Goal: Task Accomplishment & Management: Manage account settings

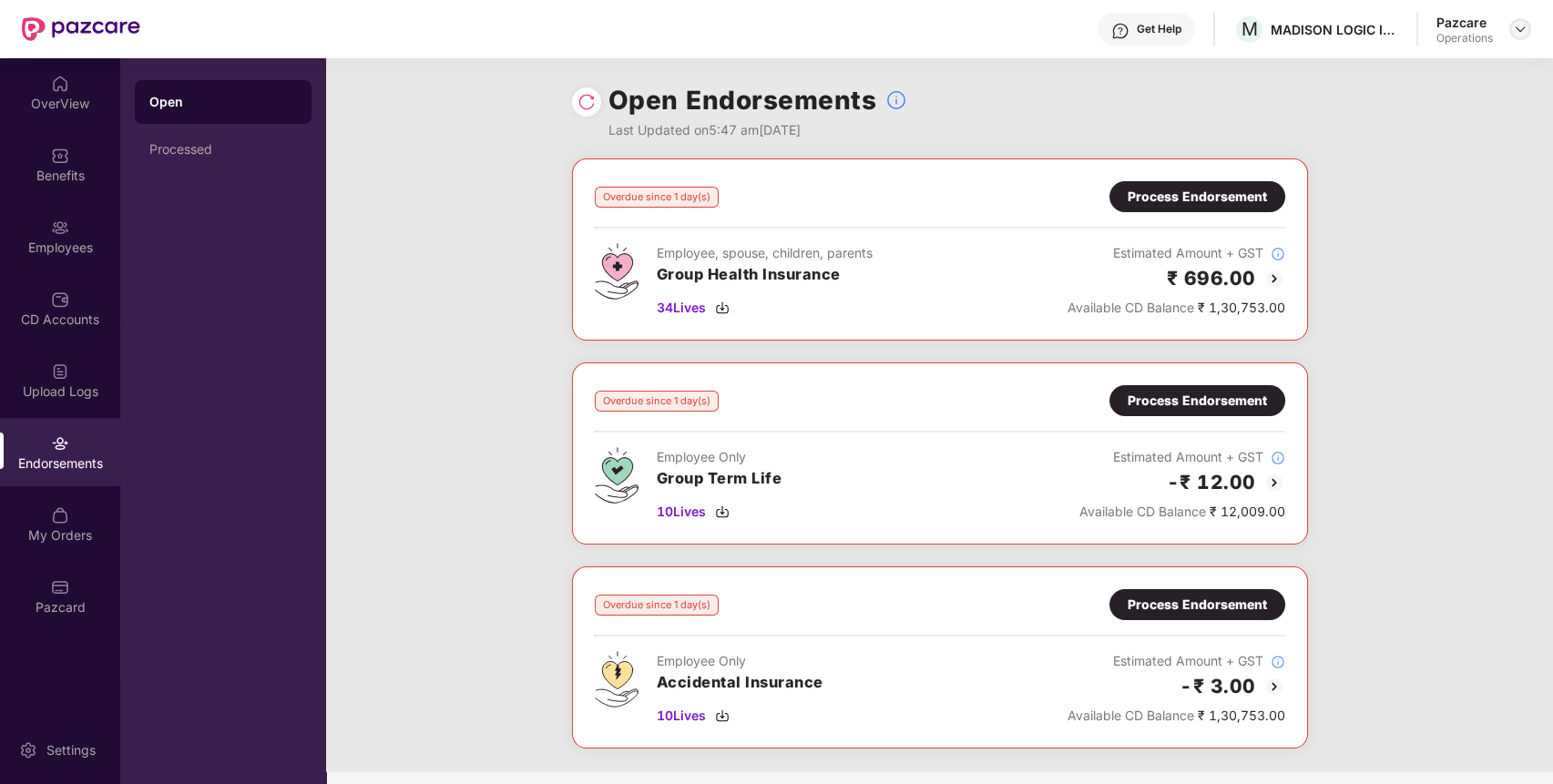
click at [1521, 23] on img at bounding box center [1519, 28] width 14 height 14
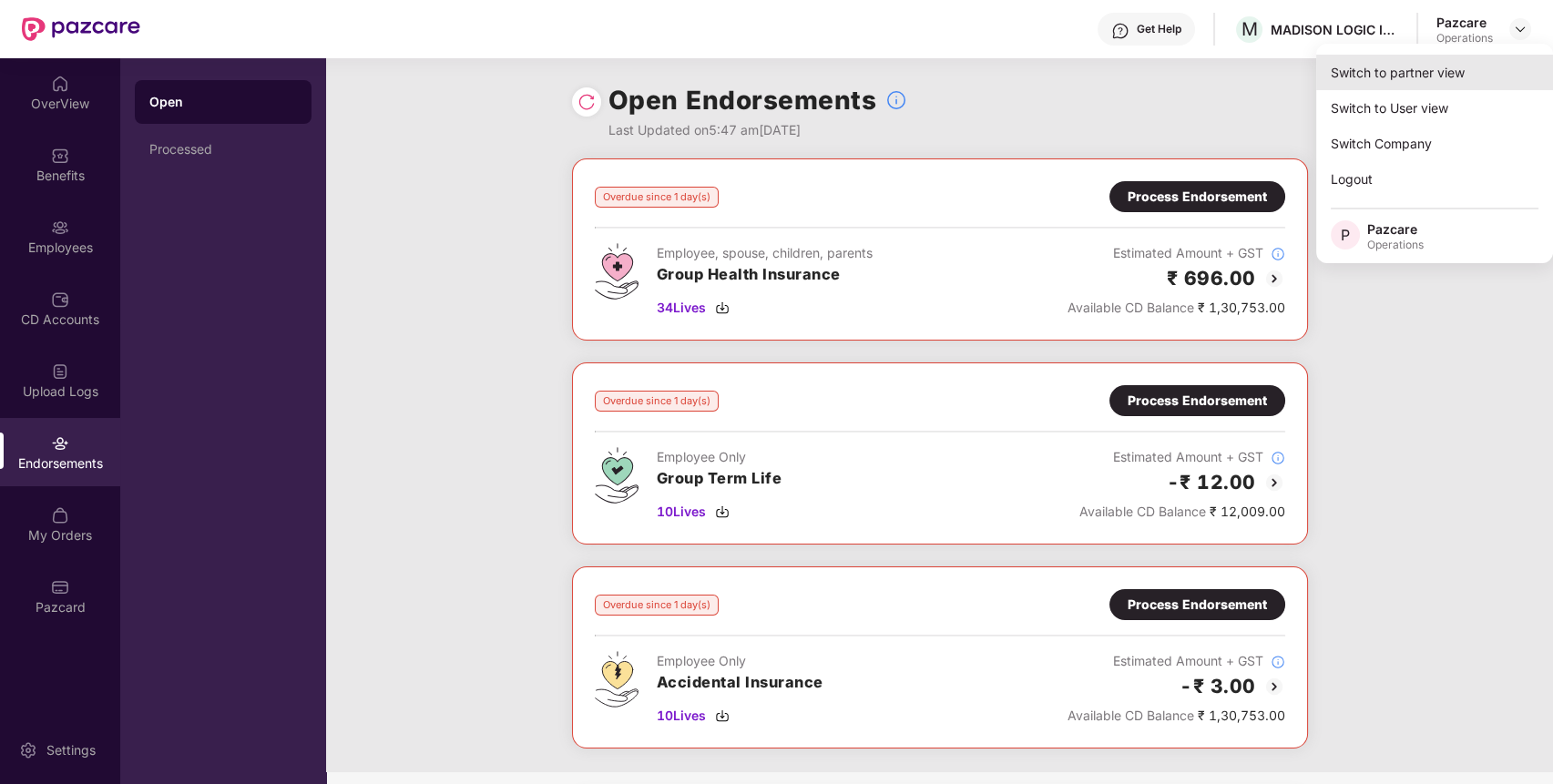
click at [1443, 56] on div "Switch to partner view" at bounding box center [1434, 73] width 237 height 36
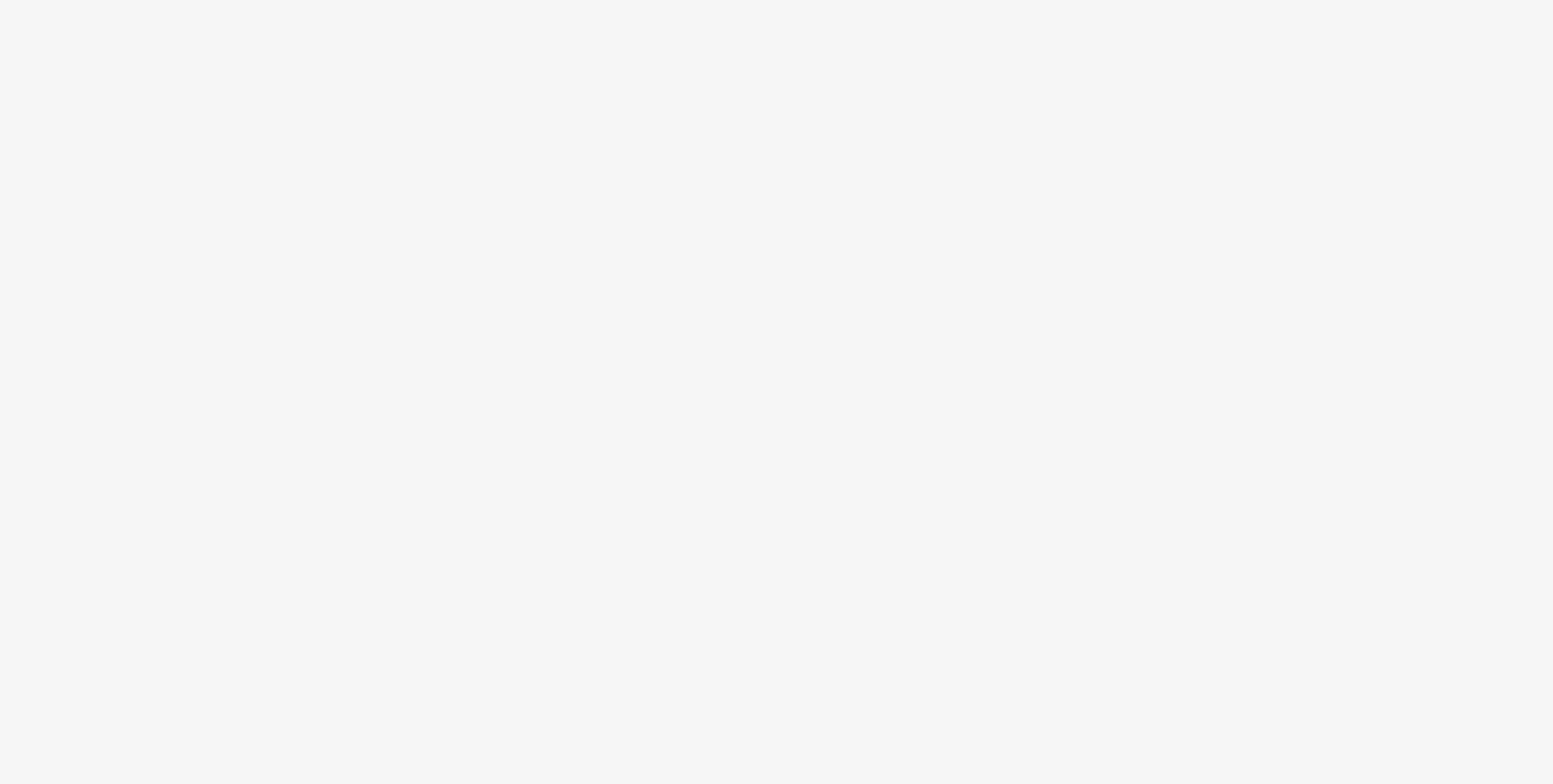
click at [845, 339] on body at bounding box center [776, 392] width 1553 height 784
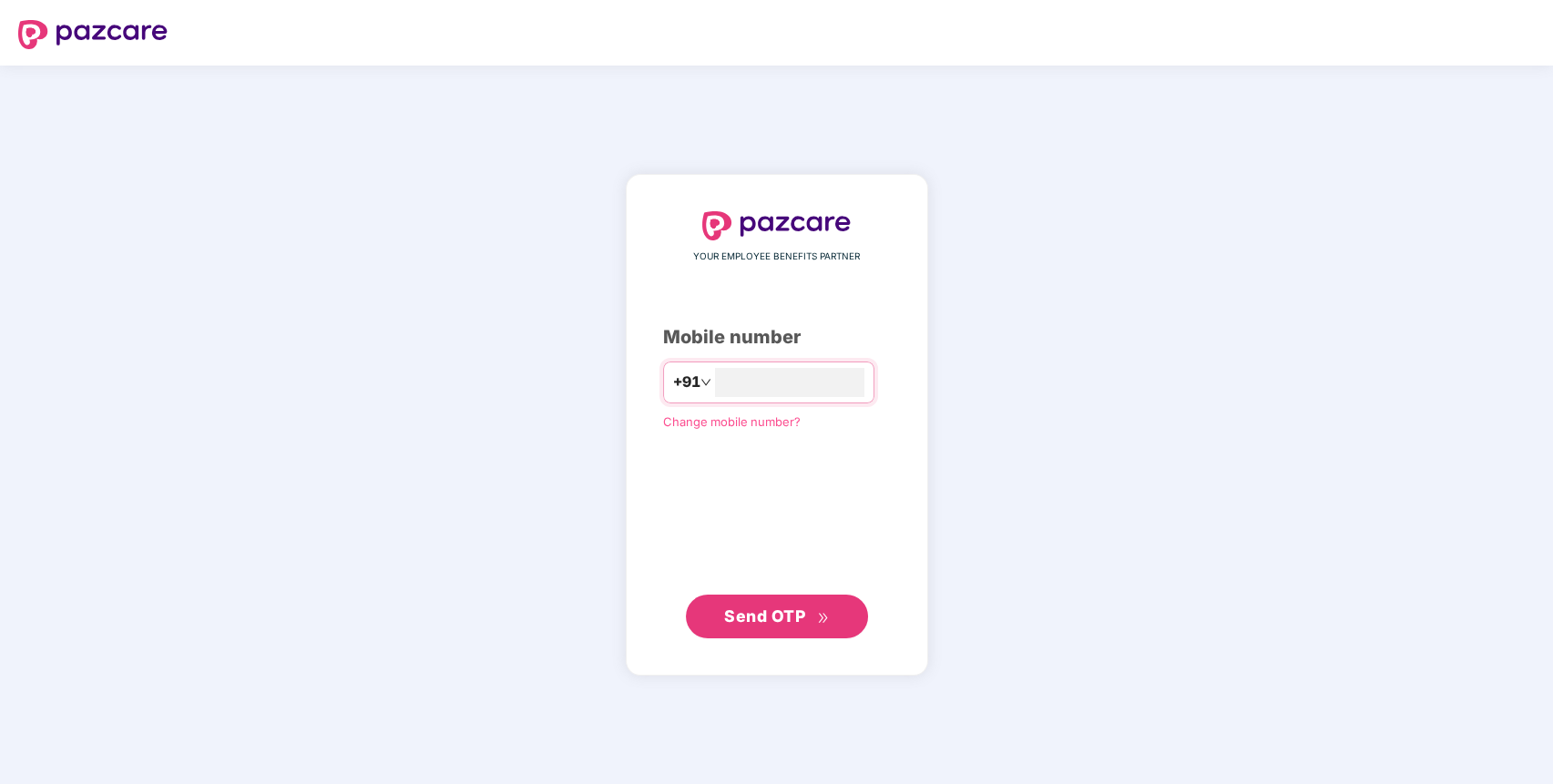
type input "**********"
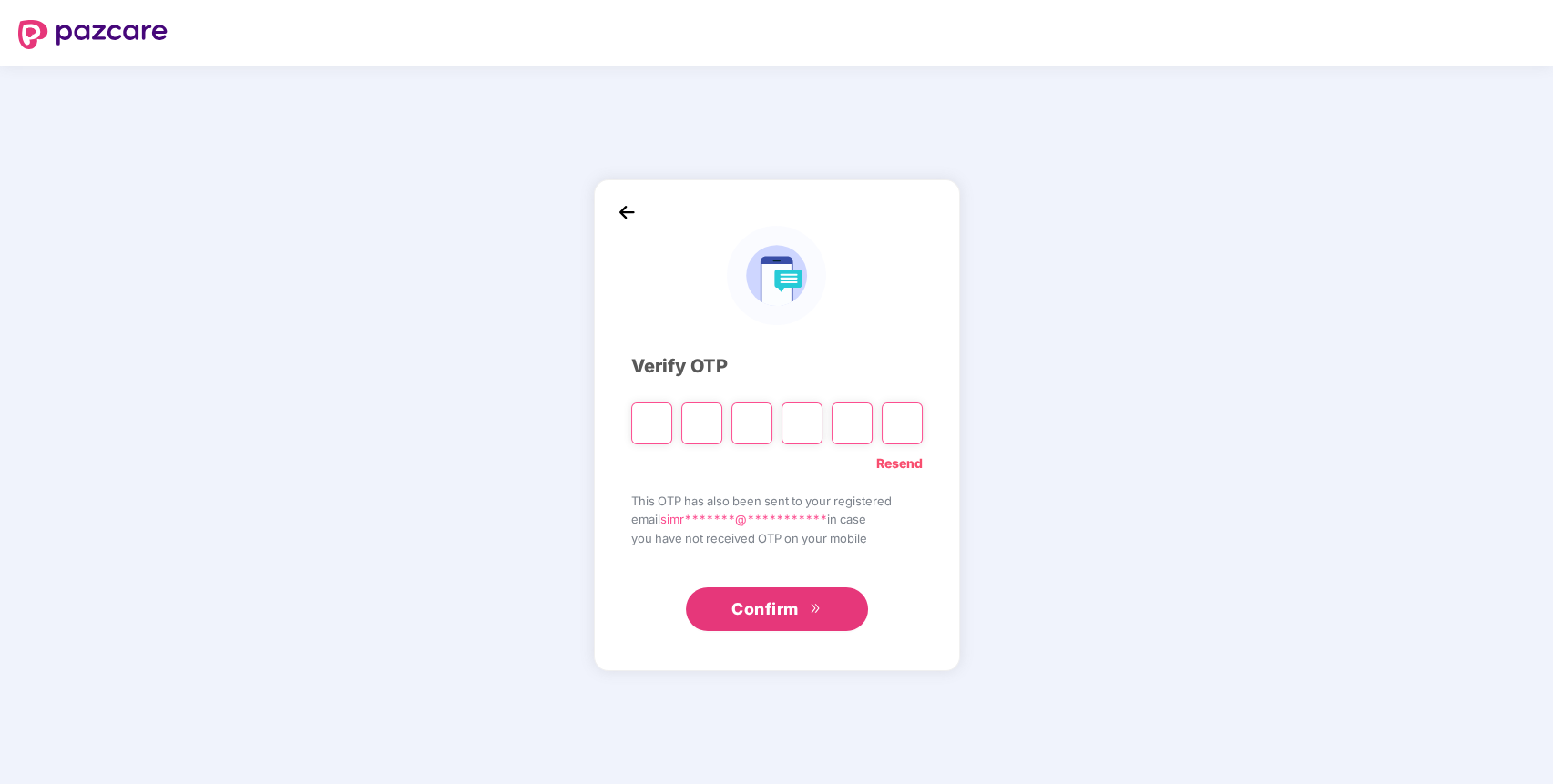
type input "*"
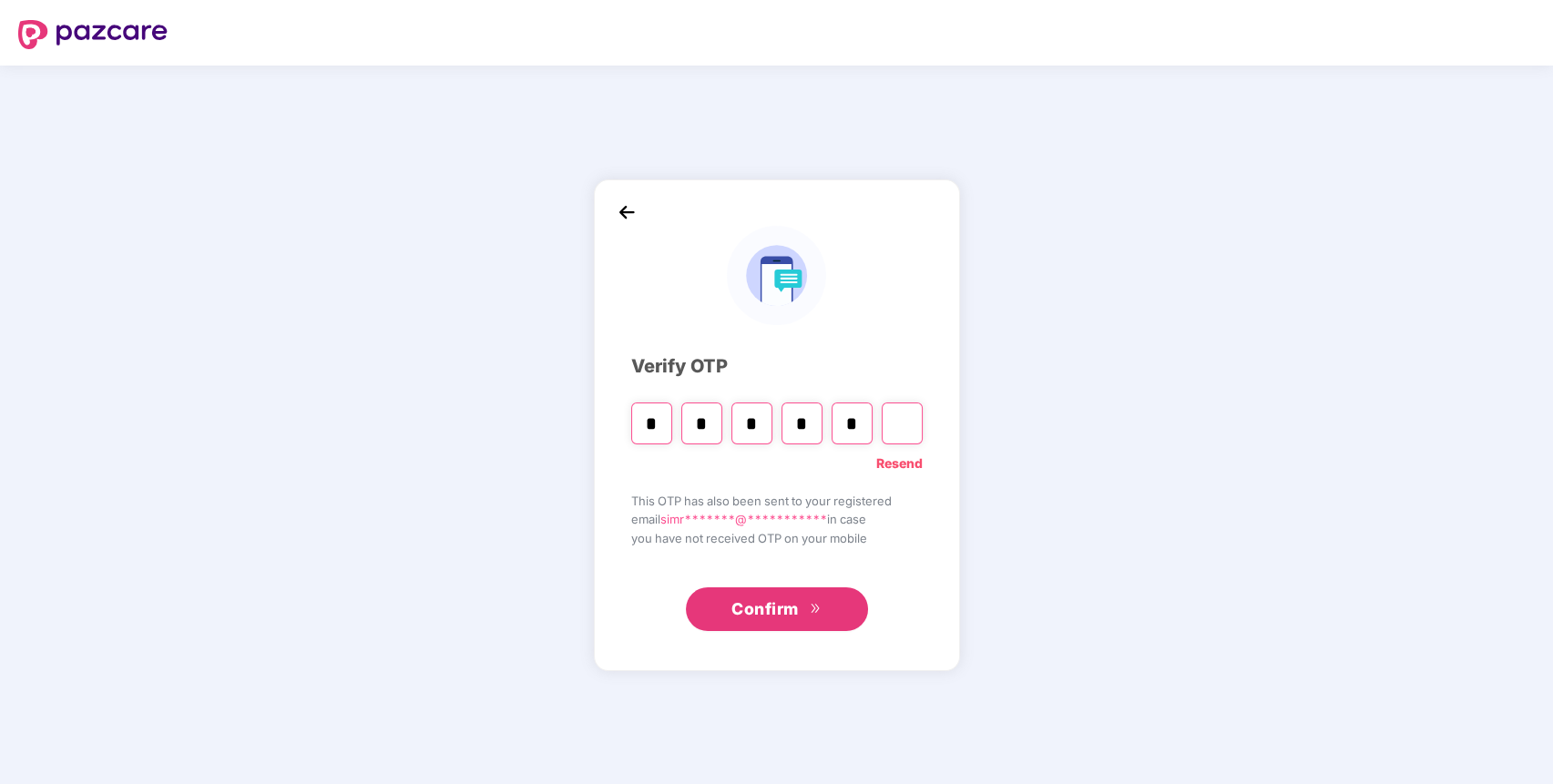
type input "*"
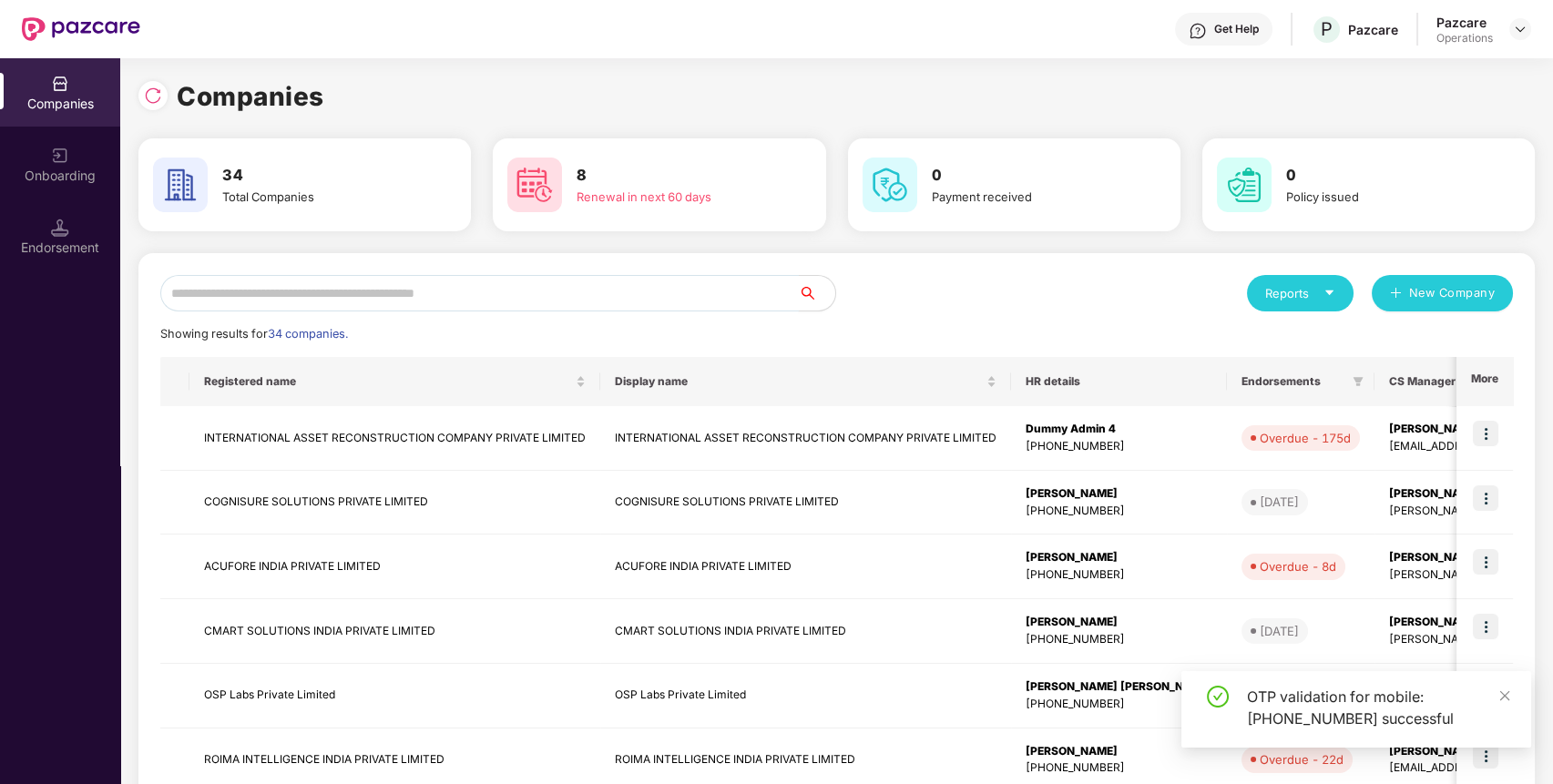
click at [530, 288] on input "text" at bounding box center [479, 293] width 639 height 37
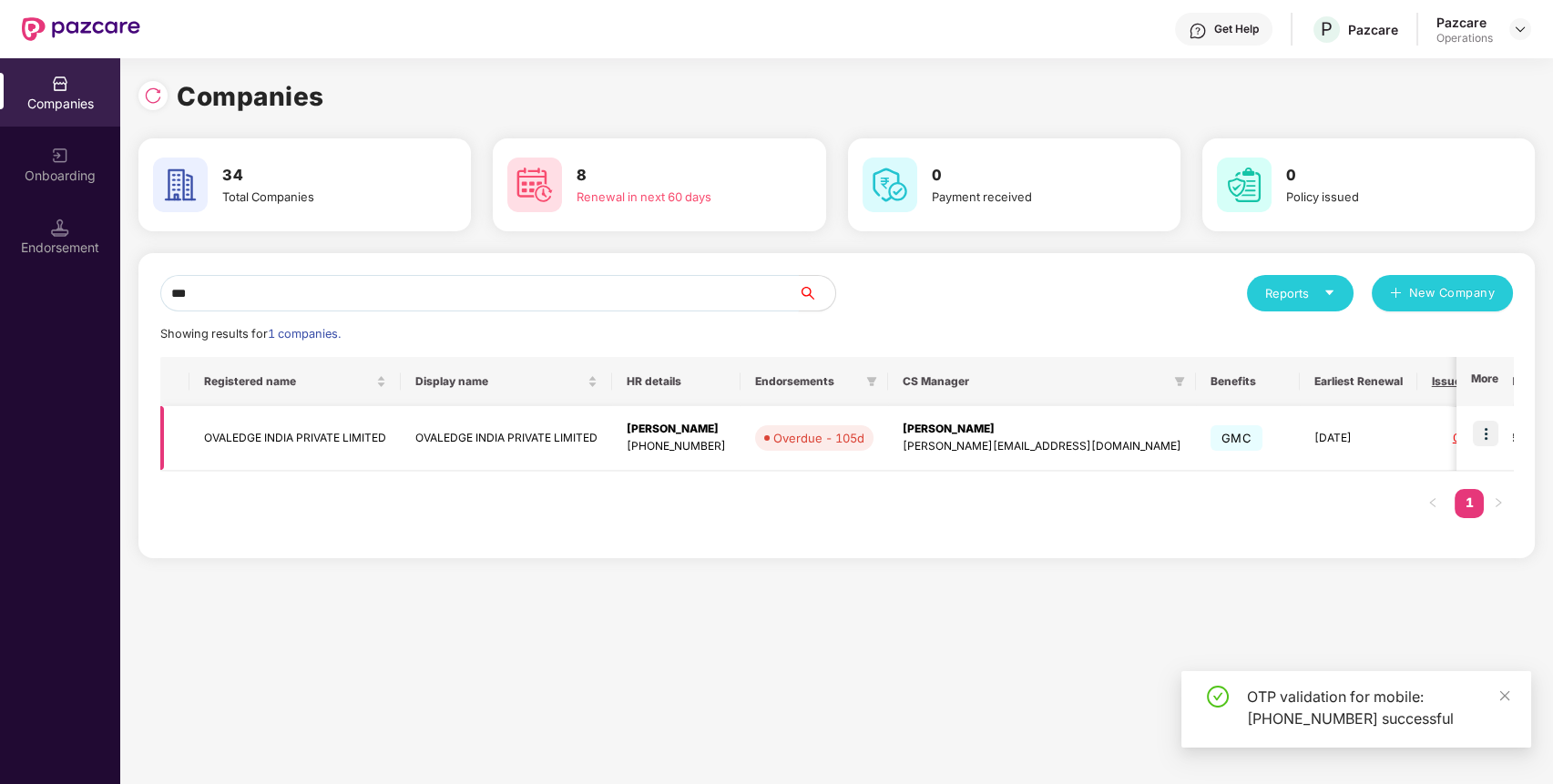
type input "***"
click at [1481, 427] on img at bounding box center [1485, 433] width 25 height 25
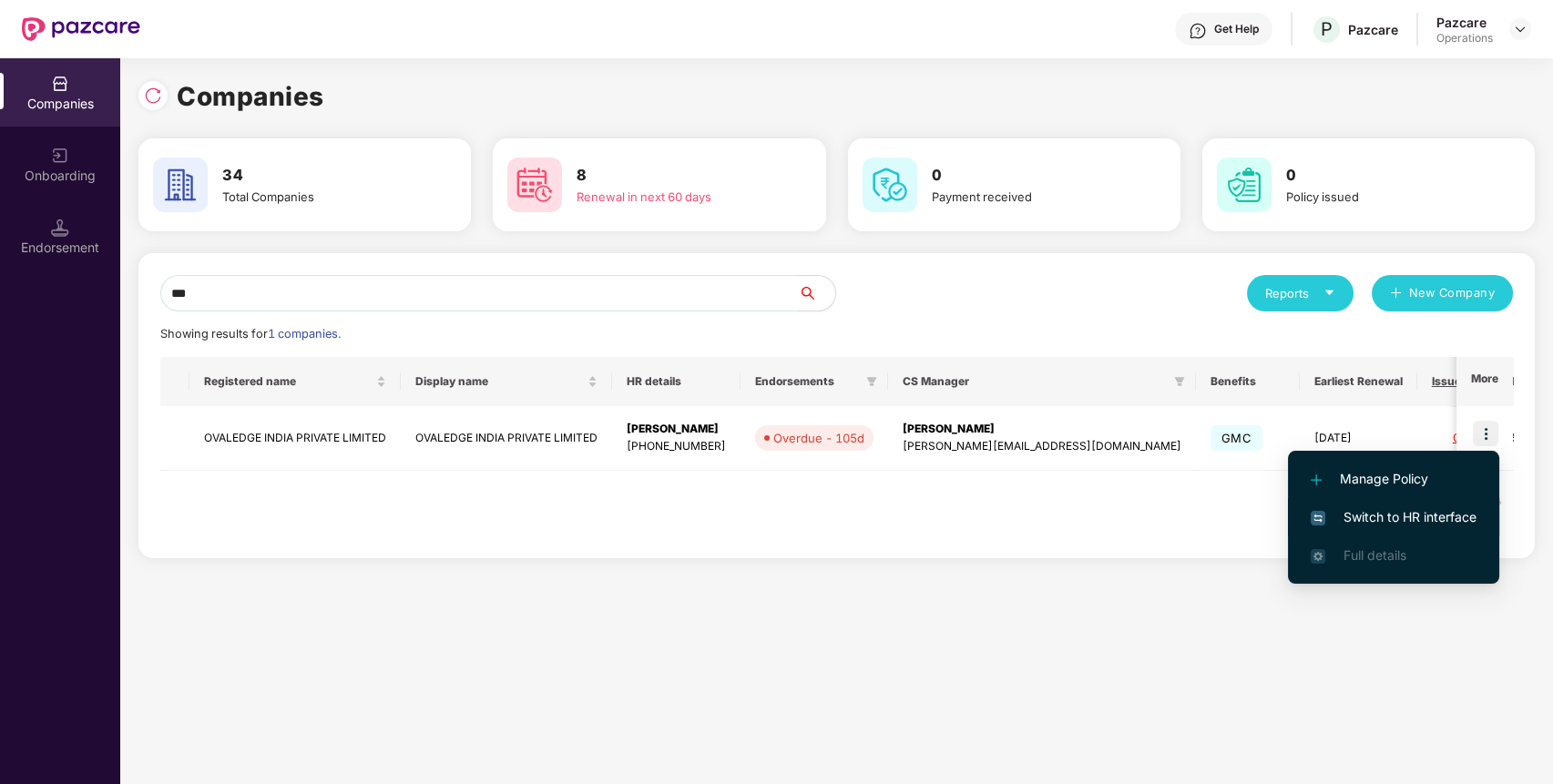
click at [1428, 513] on span "Switch to HR interface" at bounding box center [1394, 517] width 166 height 20
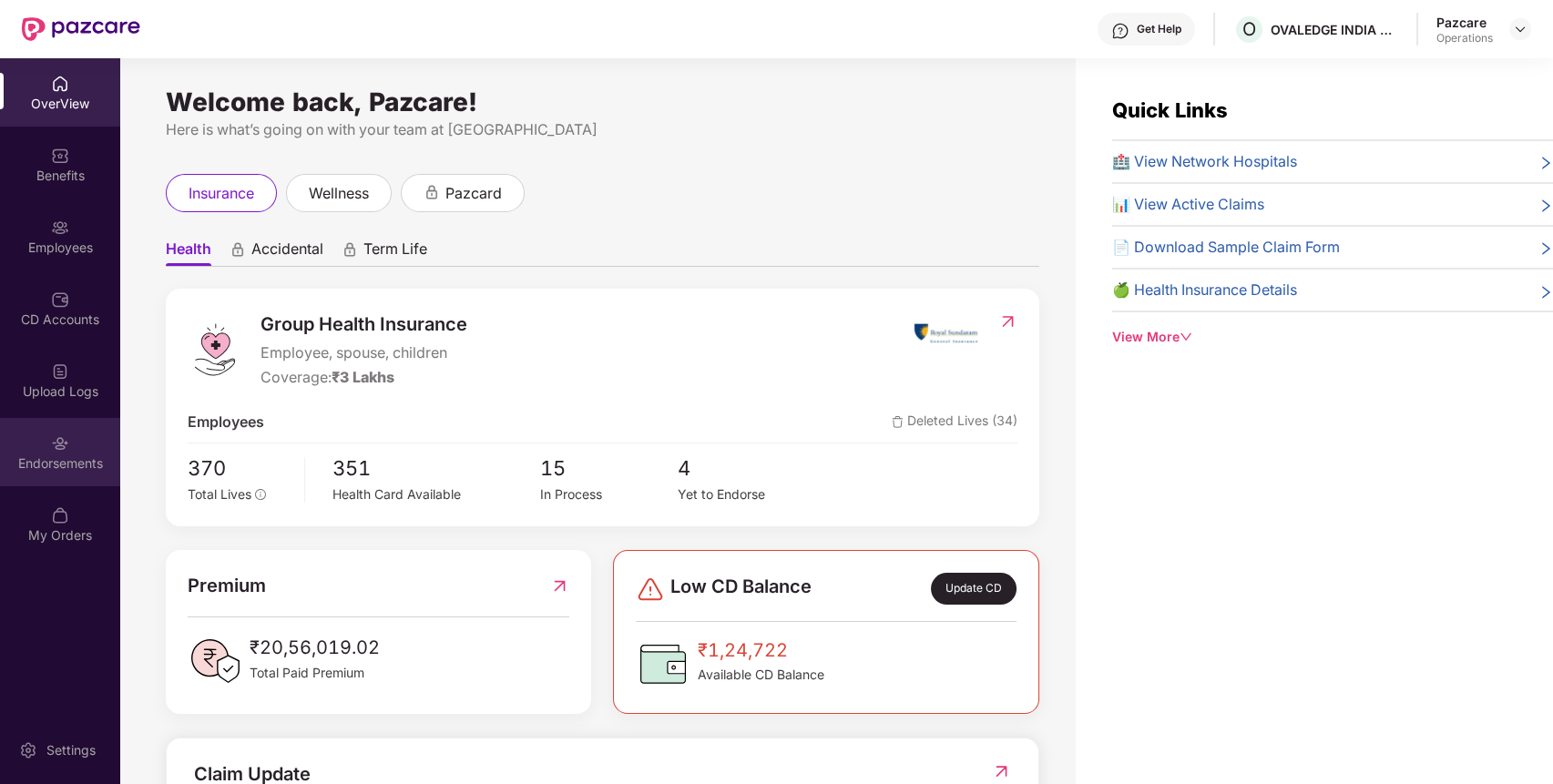
click at [40, 458] on div "Endorsements" at bounding box center [59, 463] width 120 height 18
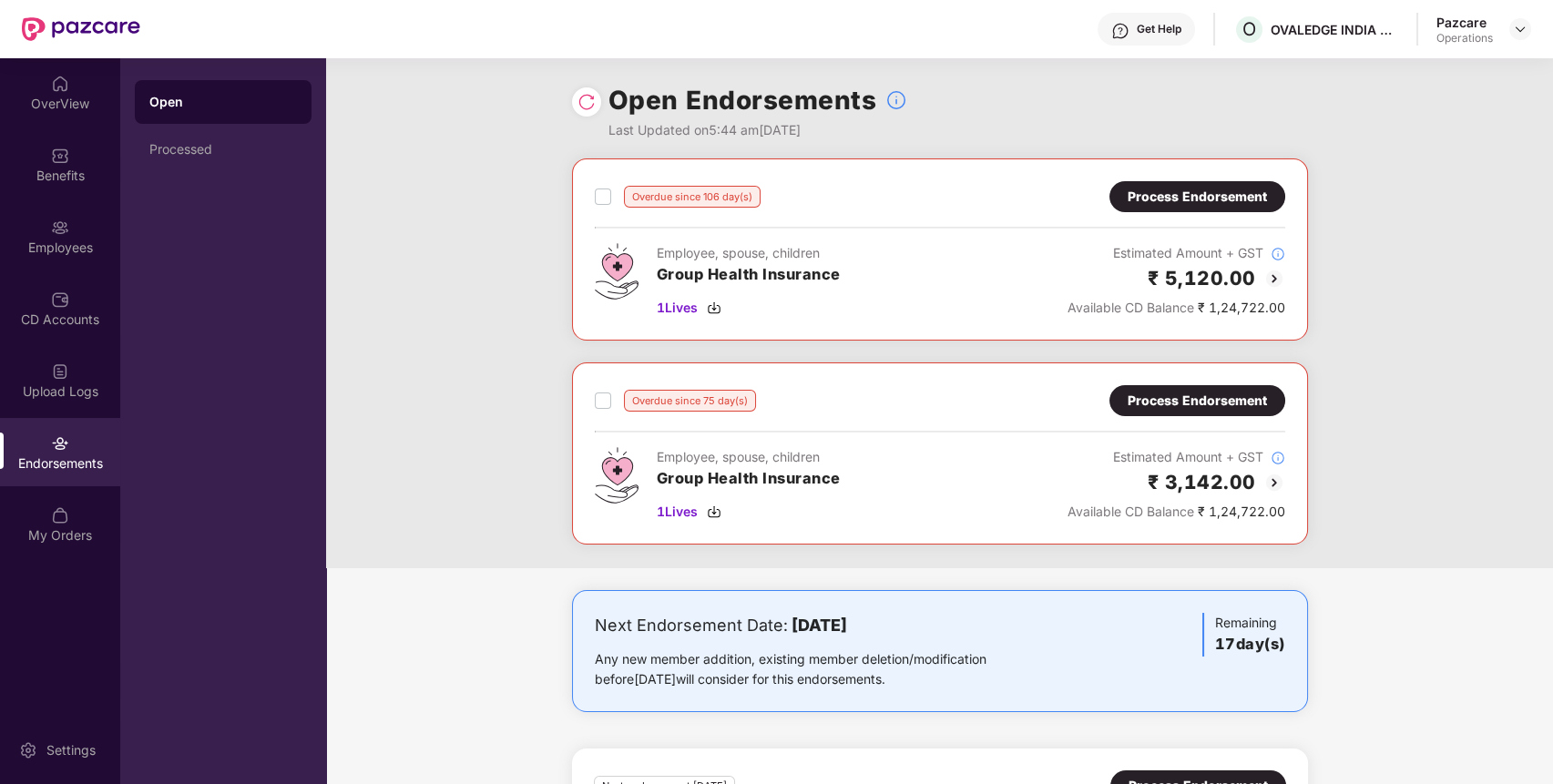
scroll to position [165, 0]
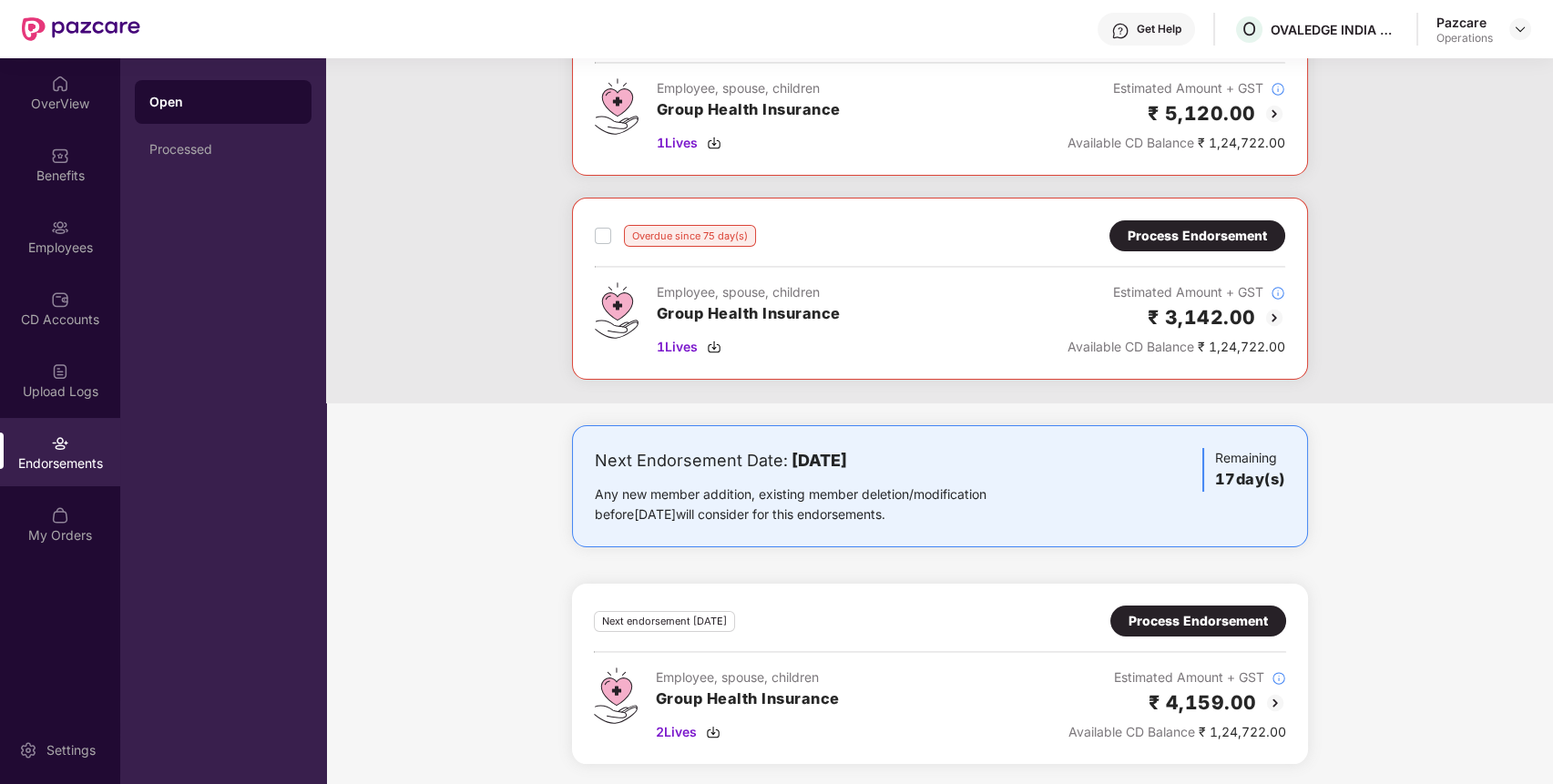
click at [1188, 617] on div "Process Endorsement" at bounding box center [1198, 621] width 140 height 20
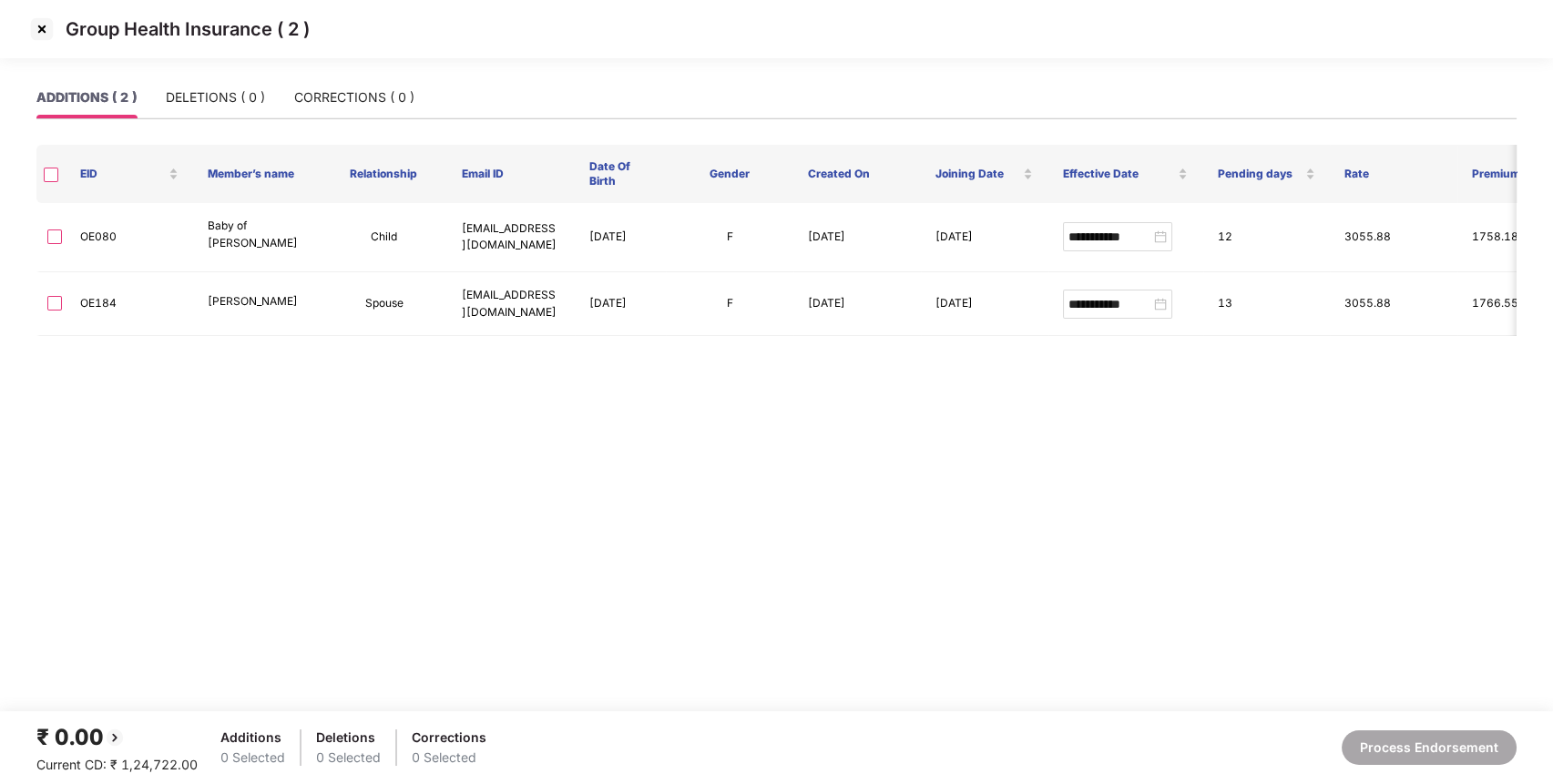
click at [38, 31] on img at bounding box center [42, 28] width 29 height 29
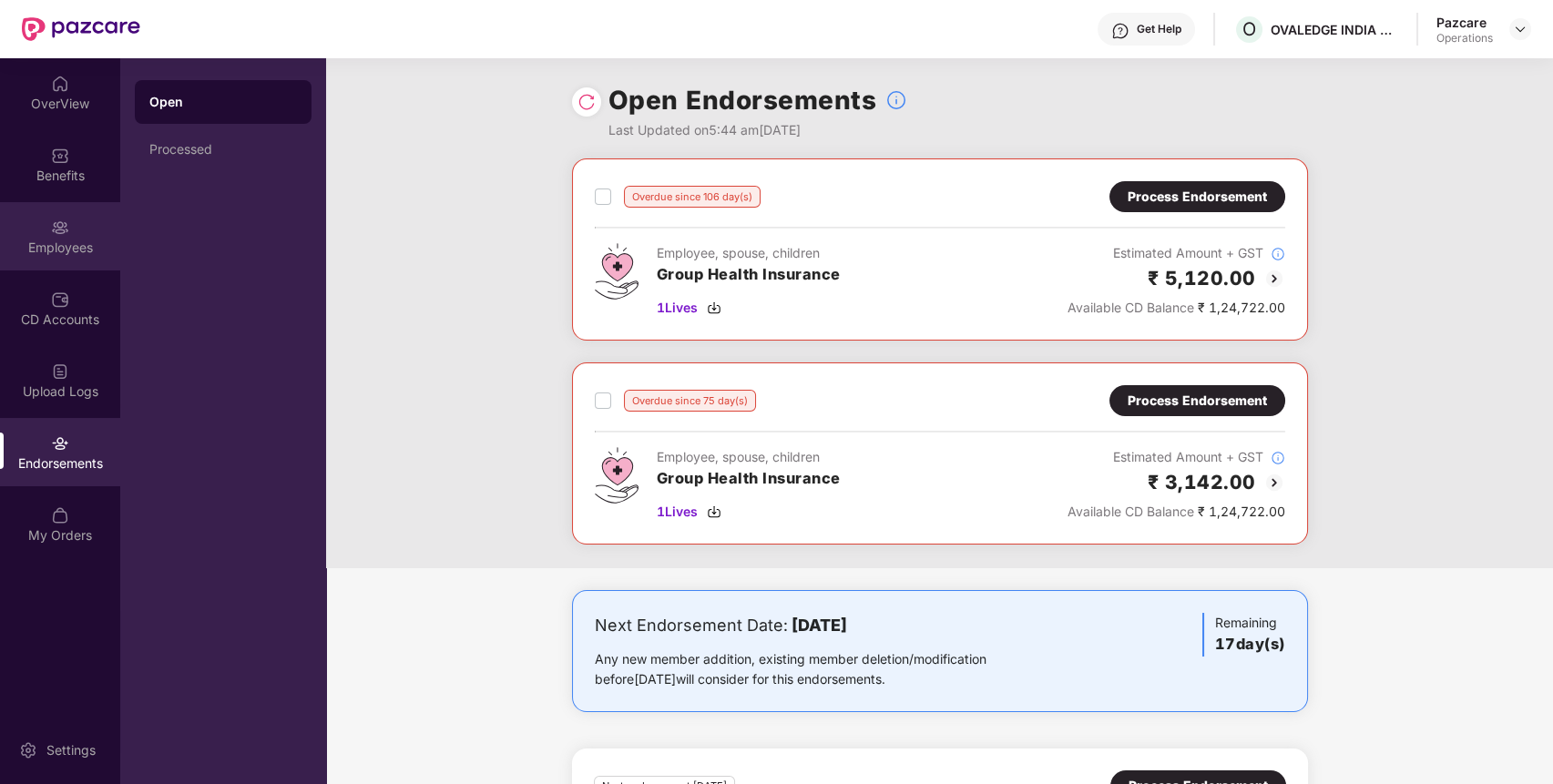
click at [85, 246] on div "Employees" at bounding box center [59, 247] width 120 height 18
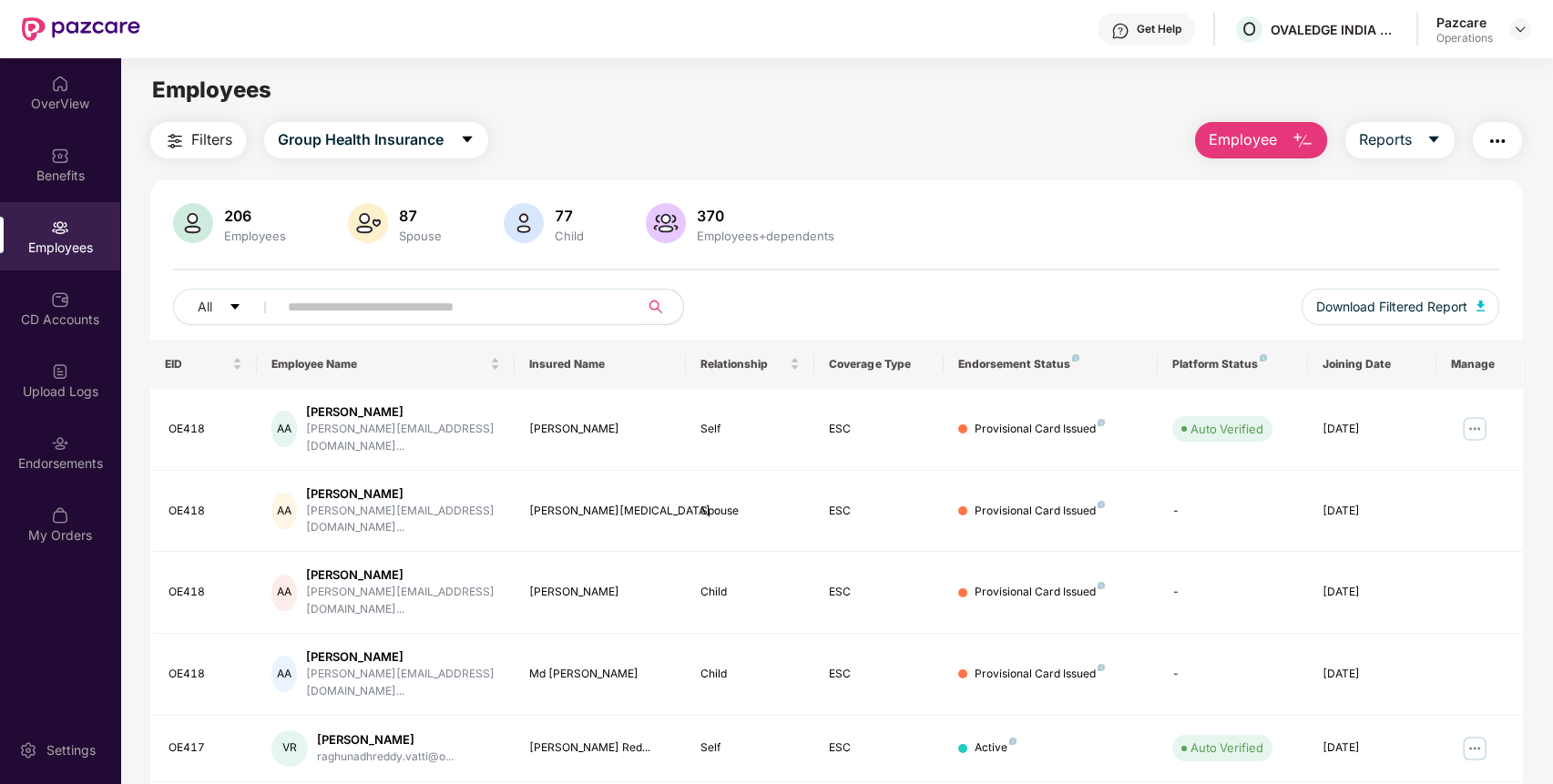
click at [382, 322] on span at bounding box center [453, 307] width 374 height 37
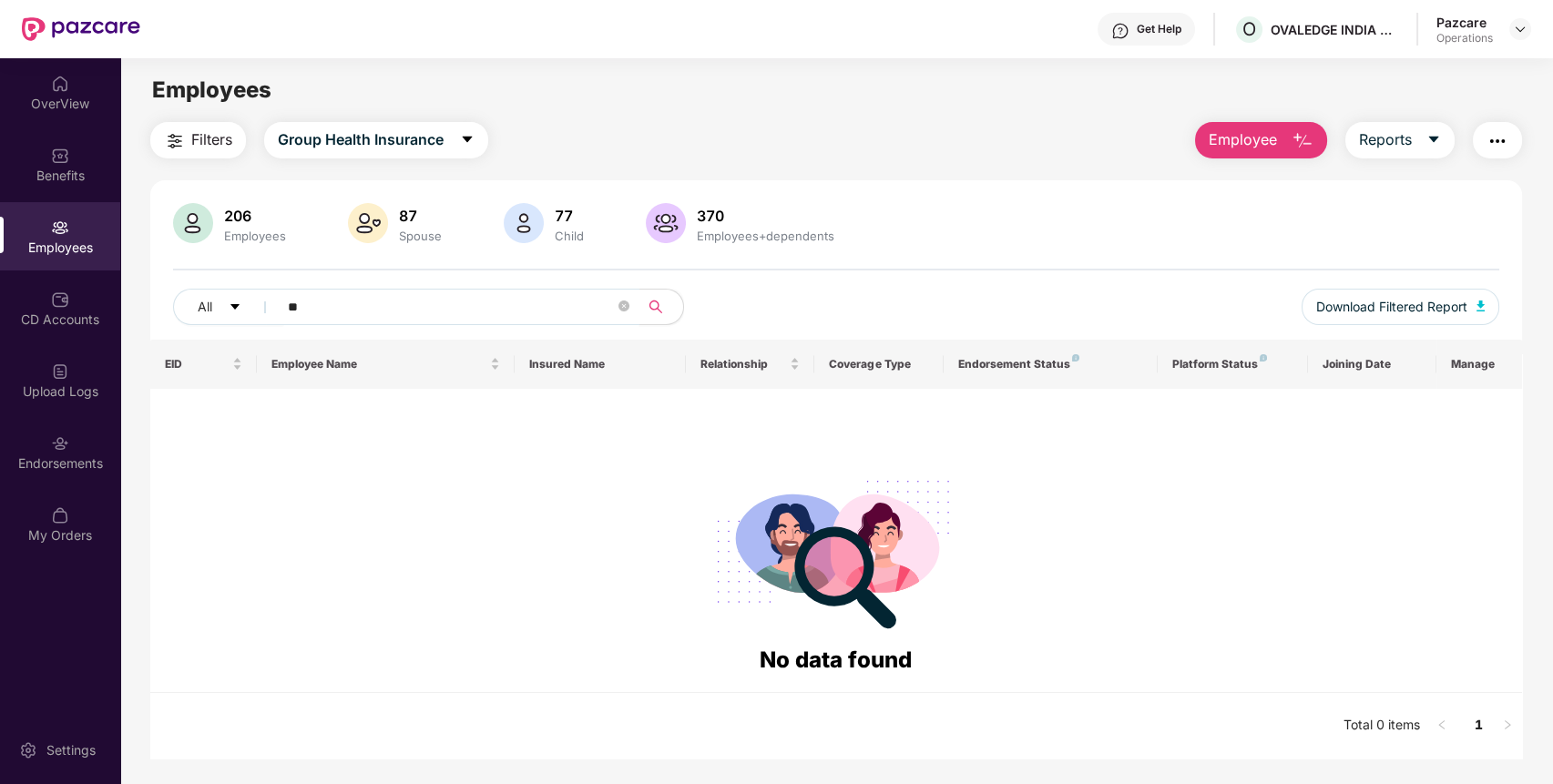
type input "*"
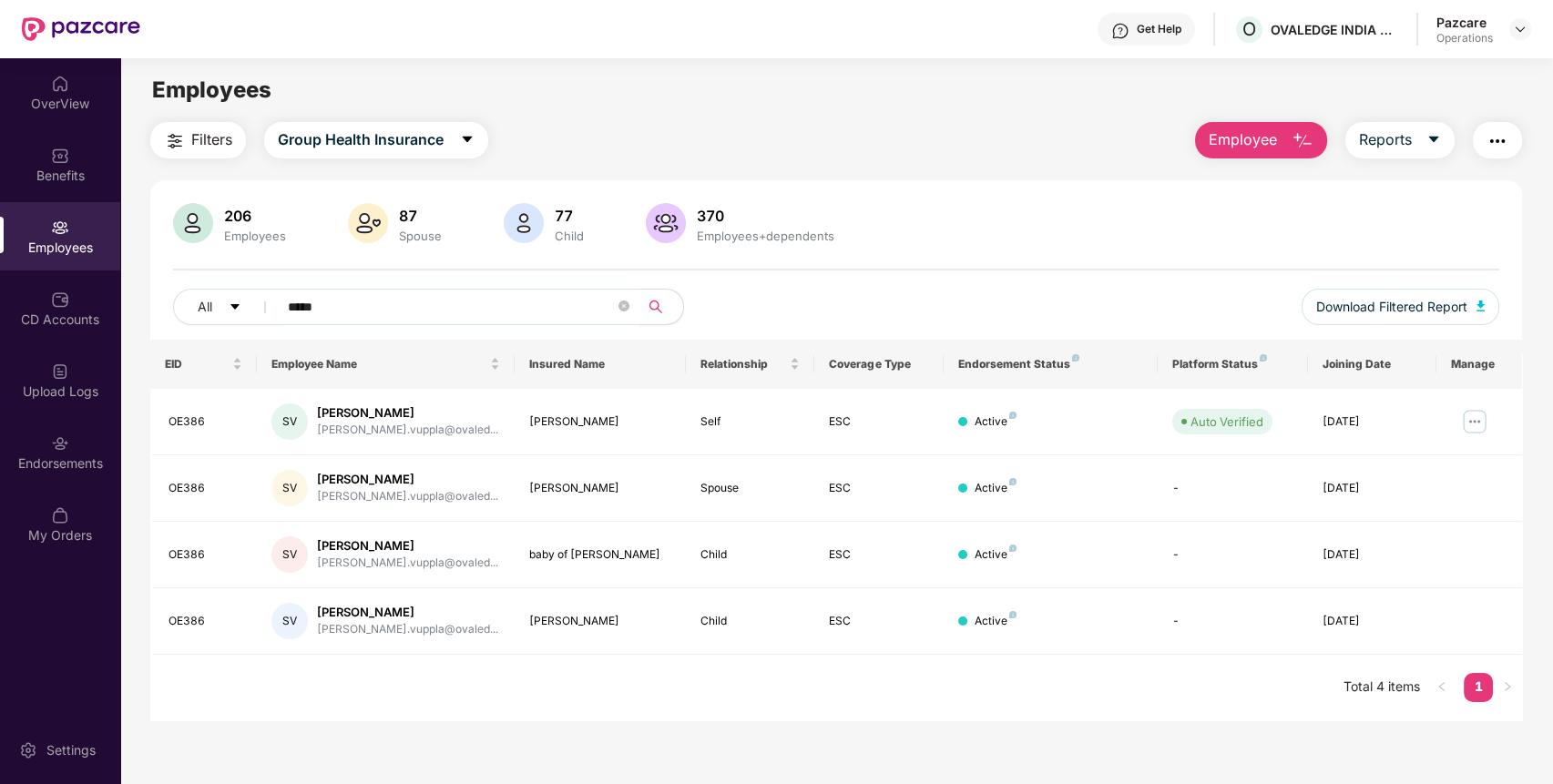
drag, startPoint x: 516, startPoint y: 313, endPoint x: 299, endPoint y: 315, distance: 217.0
click at [299, 315] on input "*****" at bounding box center [451, 307] width 327 height 27
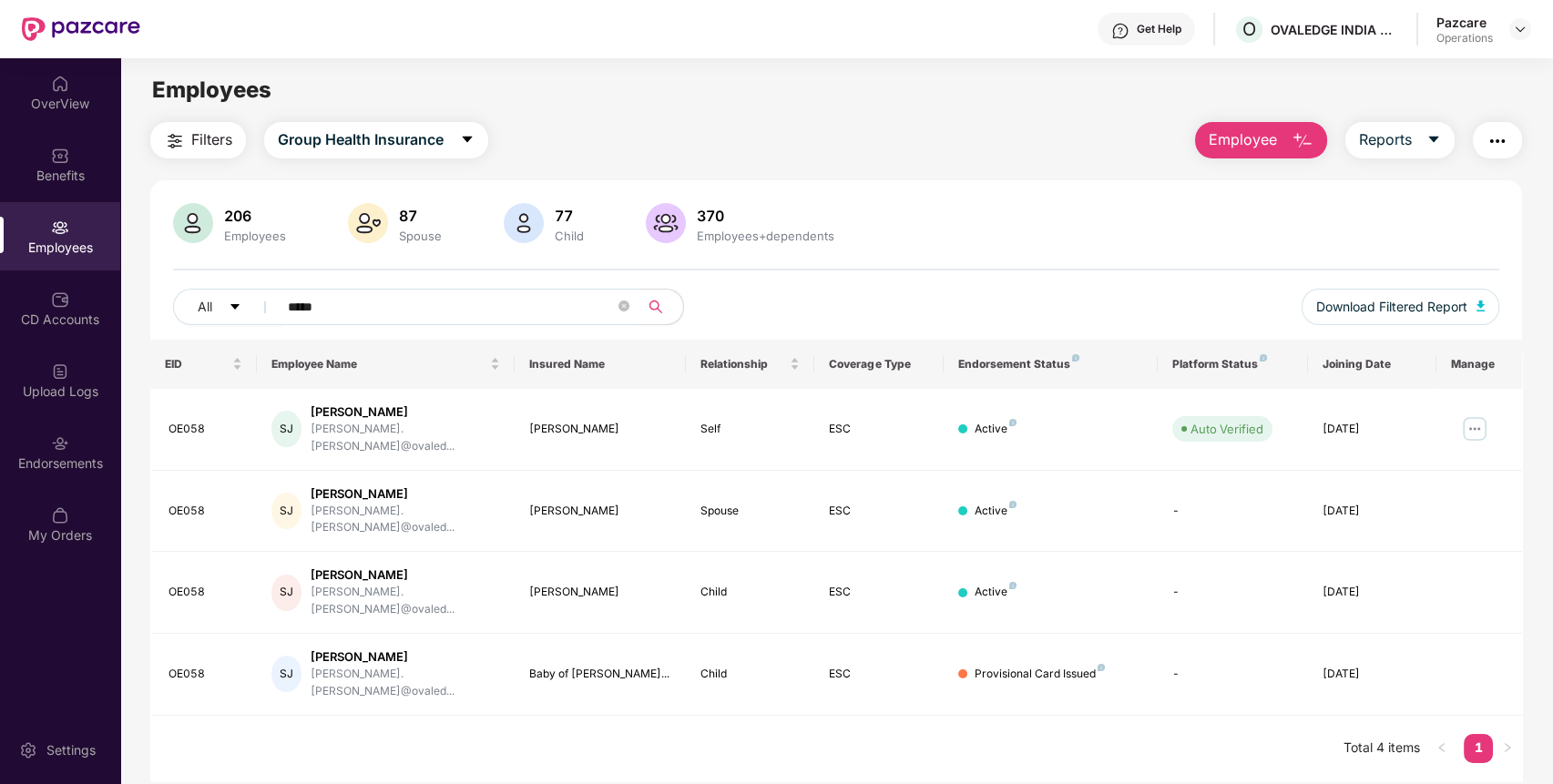
type input "*****"
click at [36, 456] on div "Endorsements" at bounding box center [59, 463] width 120 height 18
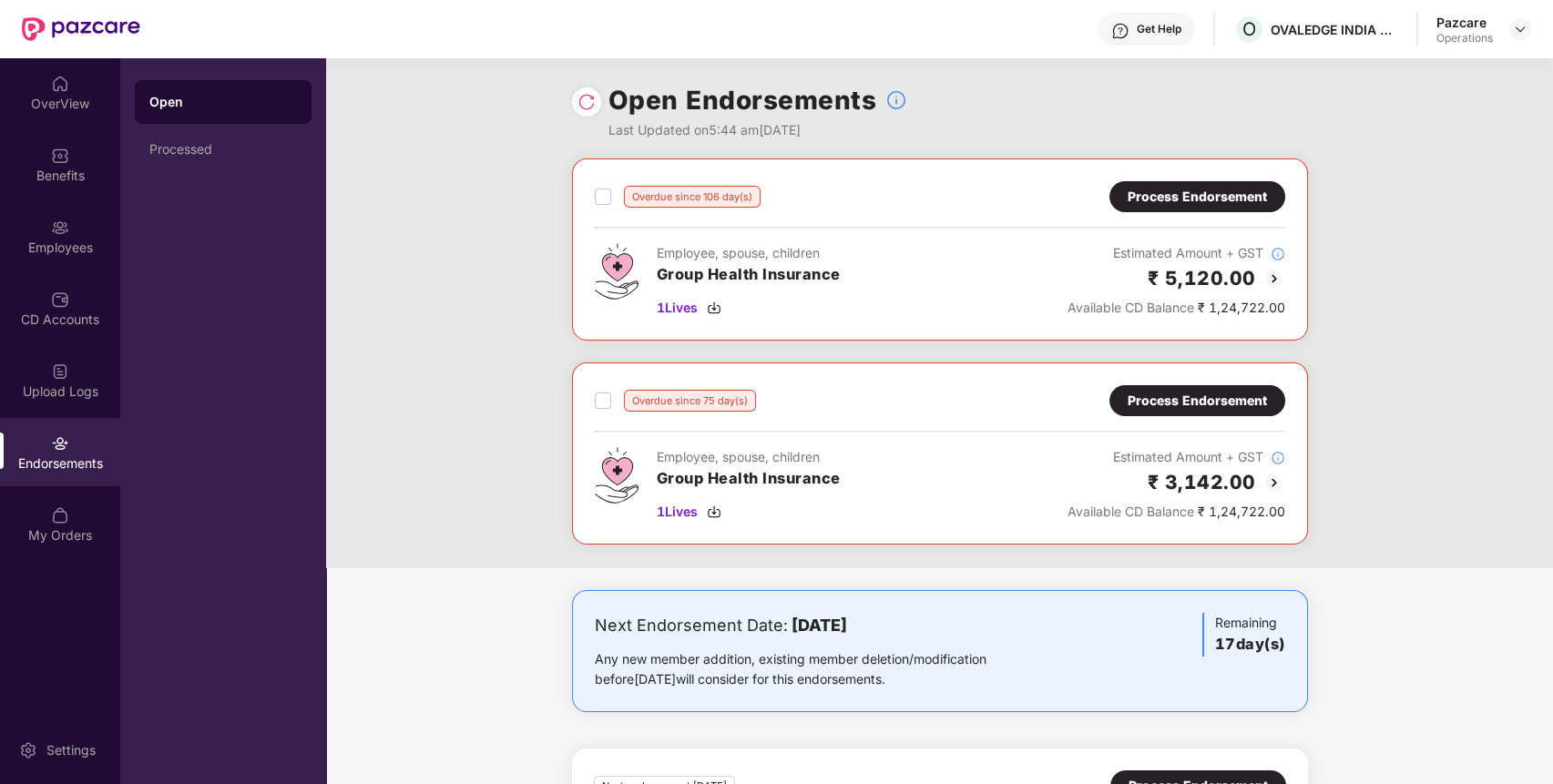
scroll to position [165, 0]
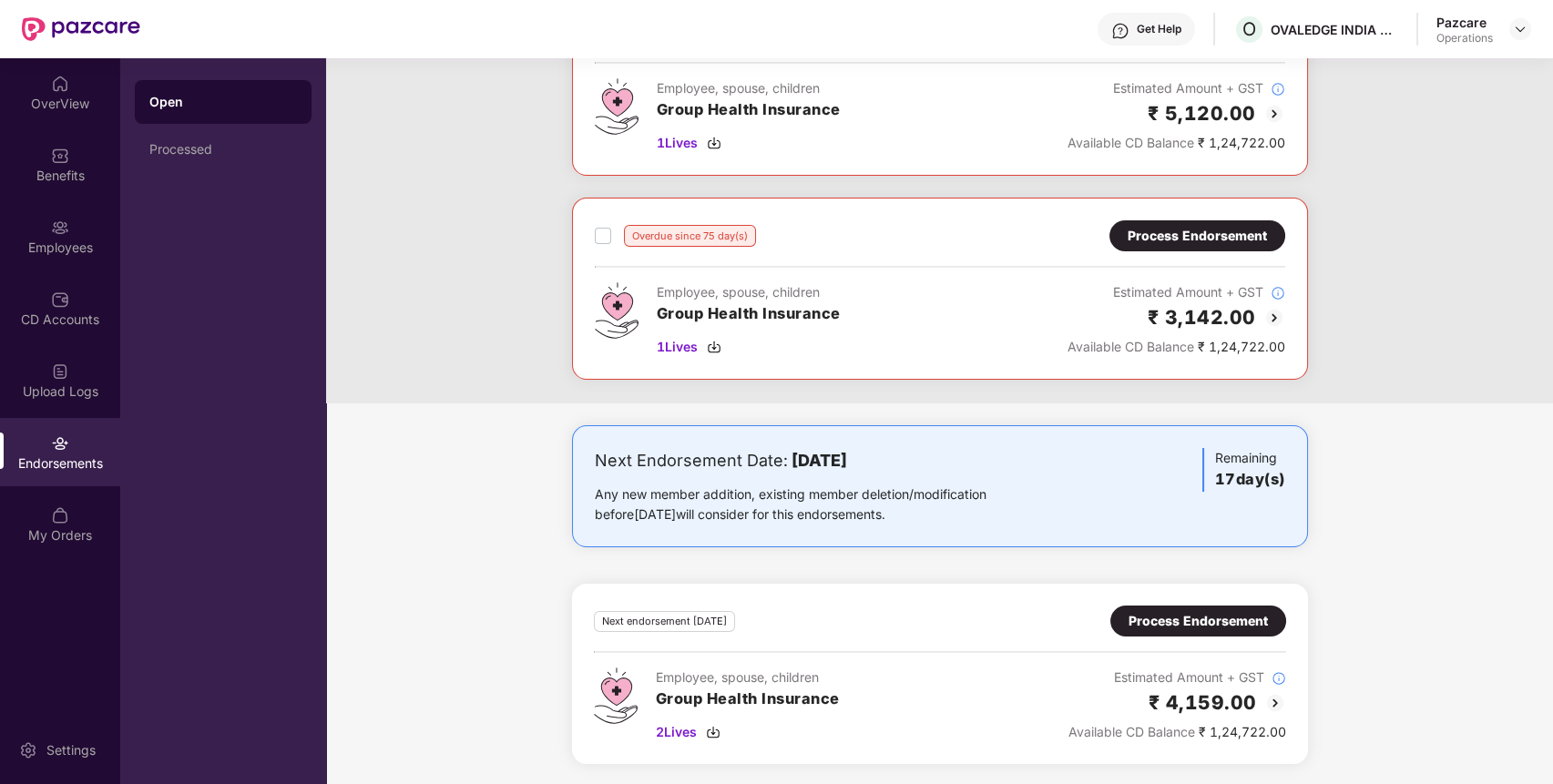
click at [1247, 611] on div "Process Endorsement" at bounding box center [1198, 621] width 140 height 20
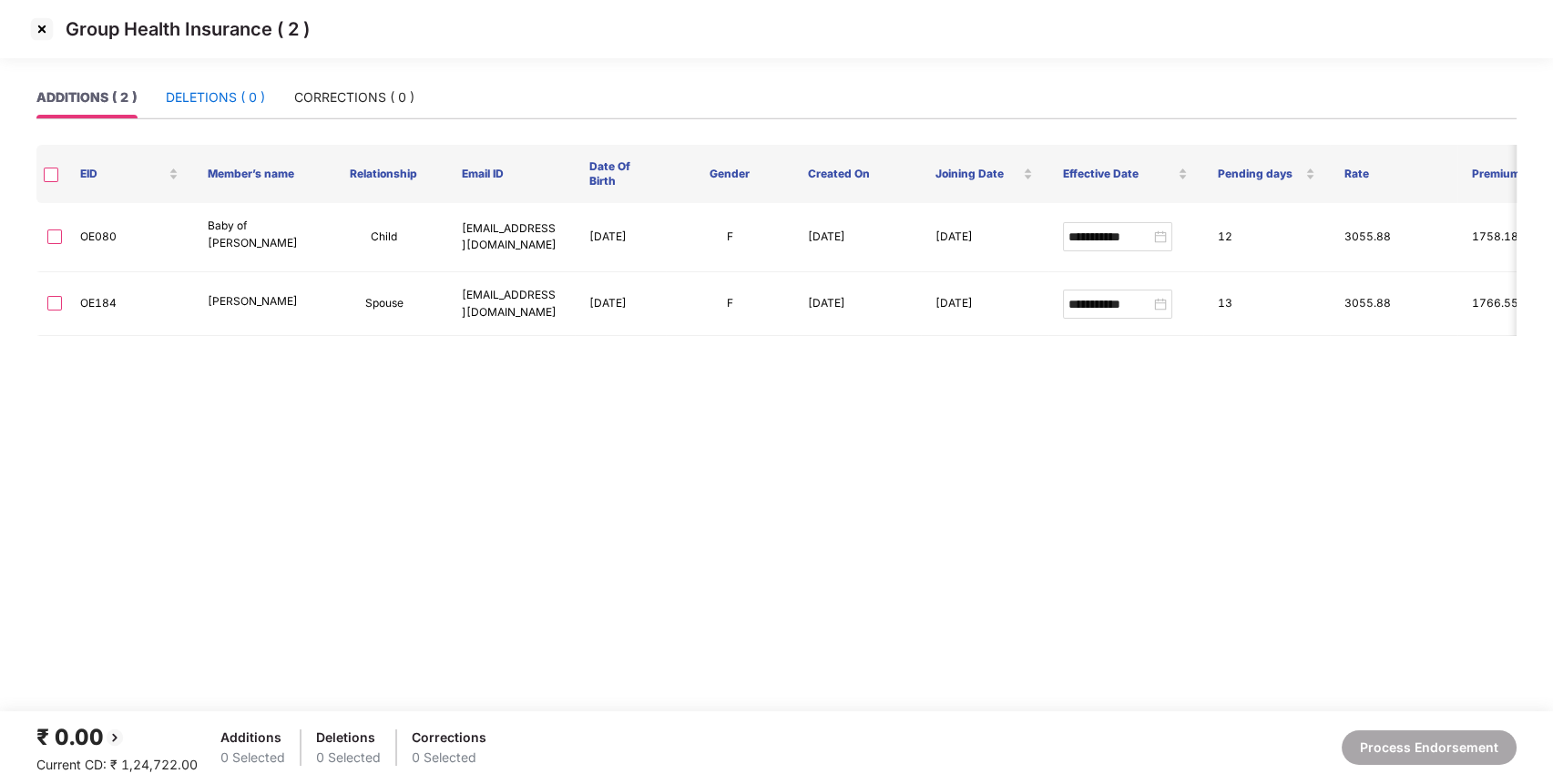
click at [205, 98] on div "DELETIONS ( 0 )" at bounding box center [215, 97] width 99 height 20
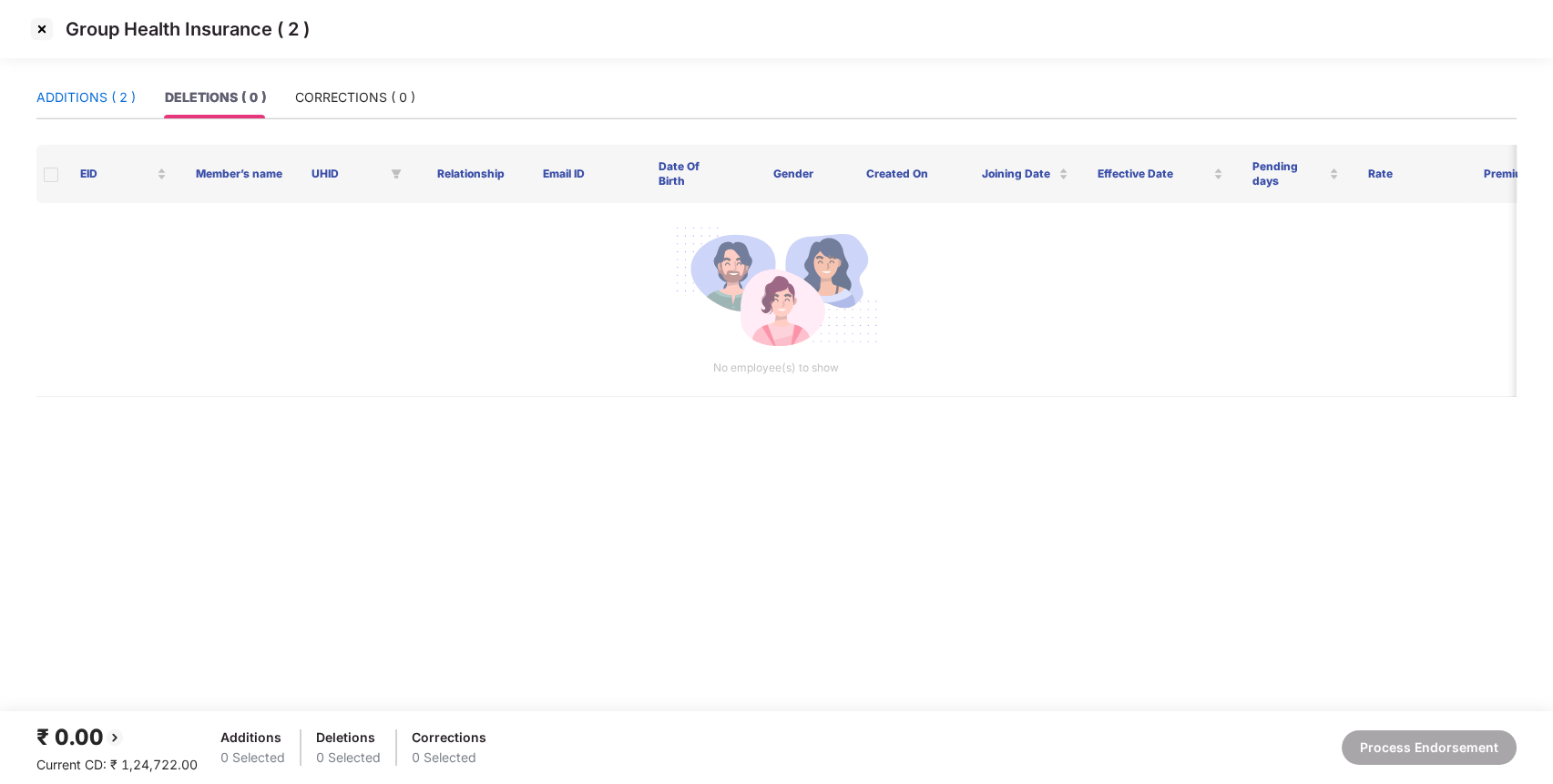
click at [69, 92] on div "ADDITIONS ( 2 )" at bounding box center [86, 97] width 99 height 20
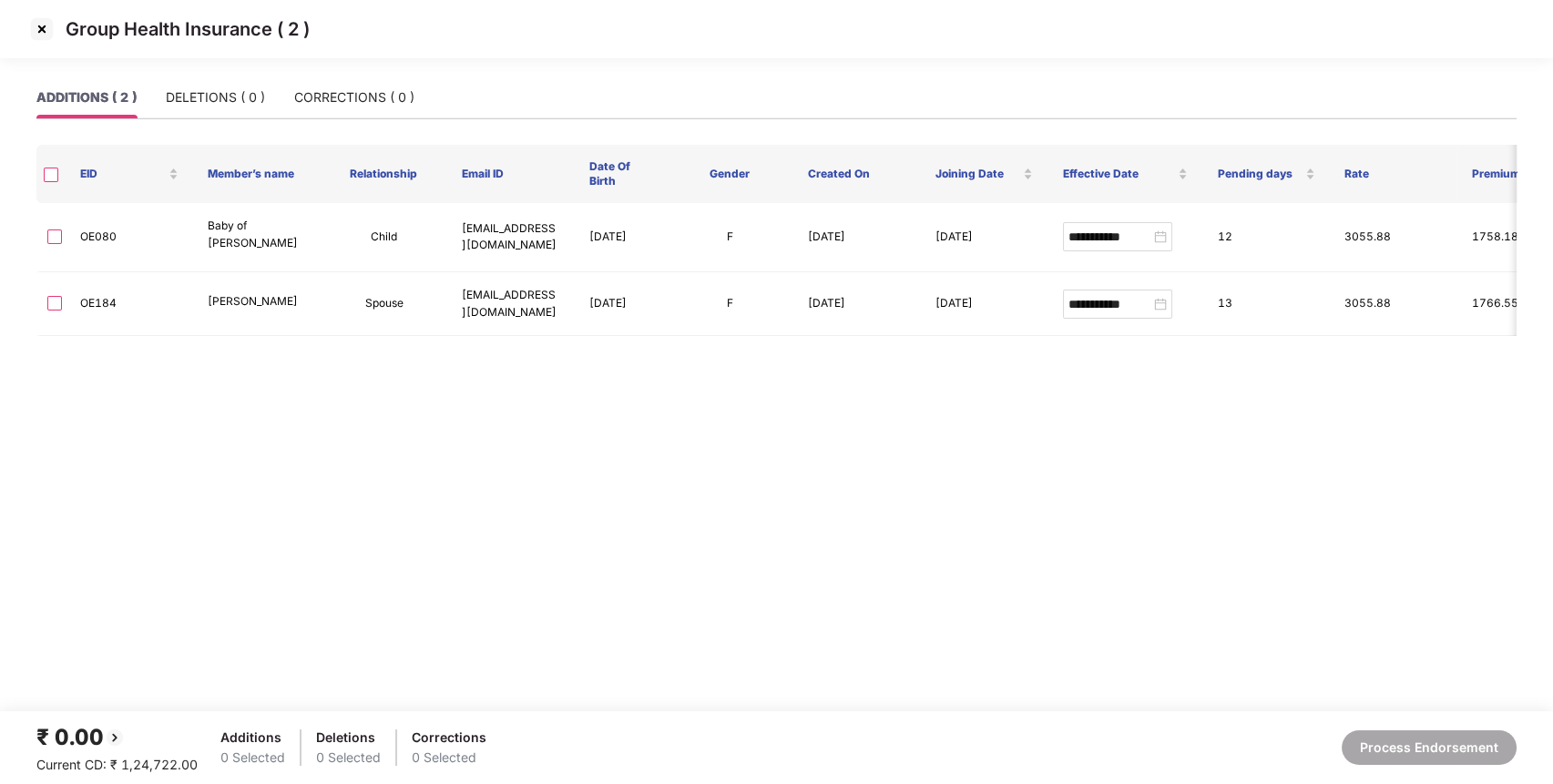
click at [42, 25] on img at bounding box center [42, 28] width 29 height 29
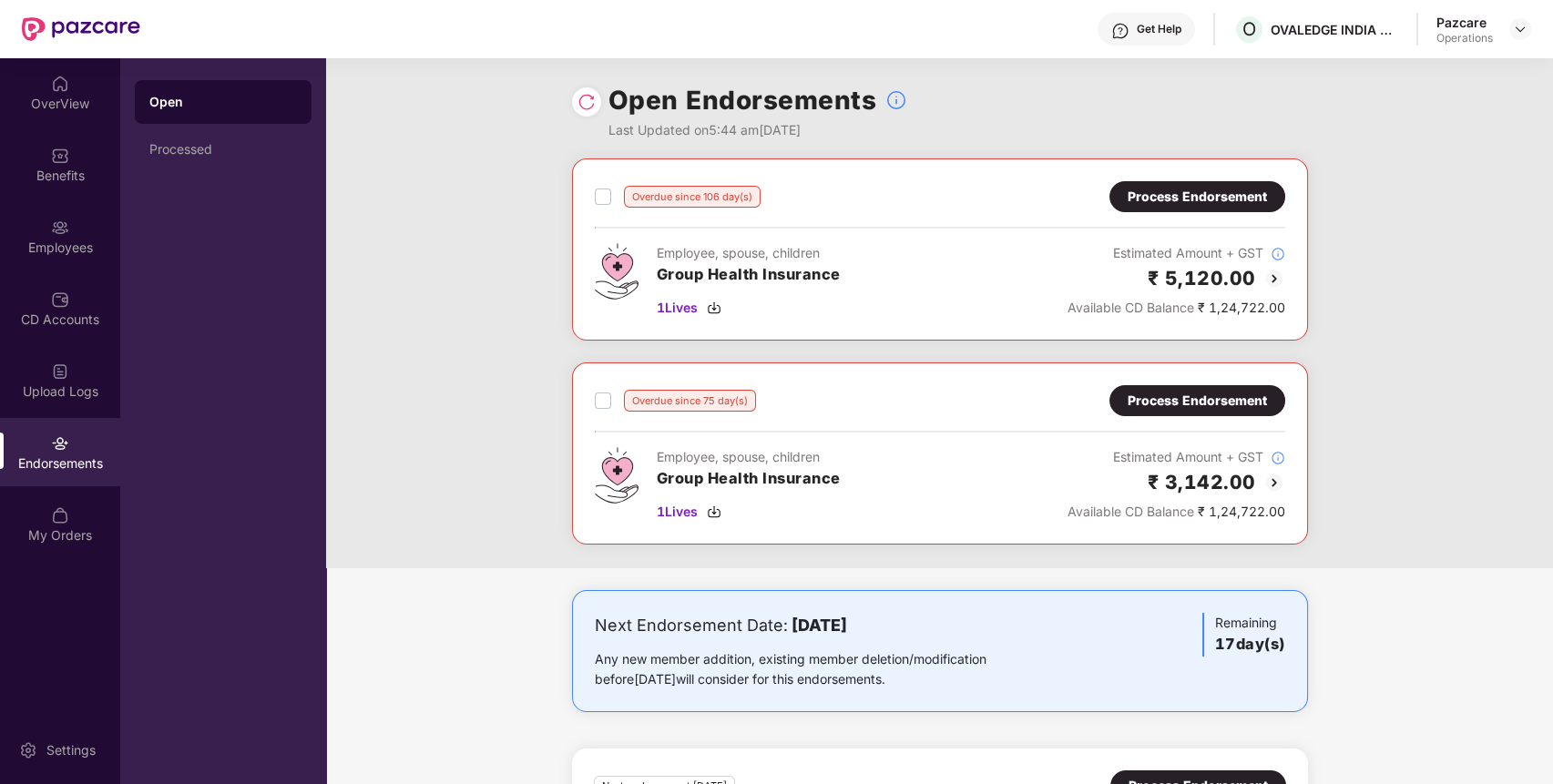
click at [719, 640] on div "Next Endorsement Date: 12 September 2025 Any new member addition, existing memb…" at bounding box center [819, 651] width 449 height 76
